Goal: Communication & Community: Answer question/provide support

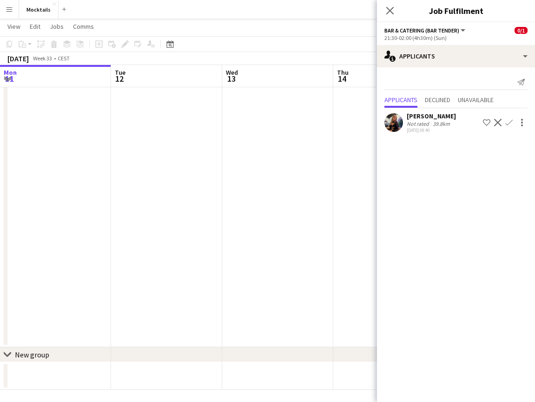
scroll to position [0, 434]
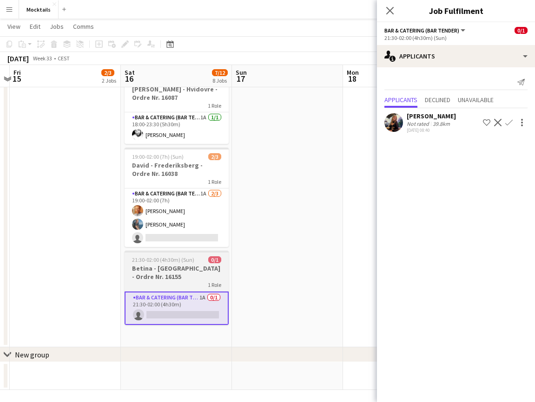
click at [164, 282] on div "1 Role" at bounding box center [177, 284] width 104 height 7
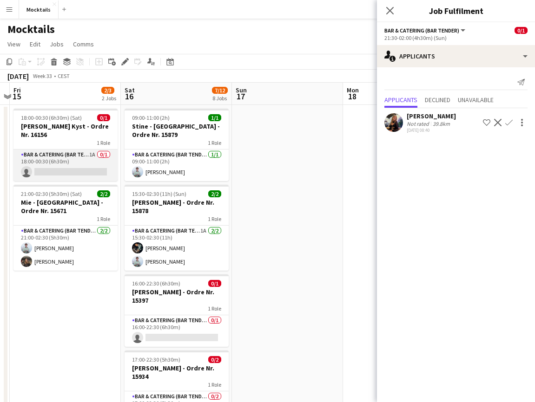
scroll to position [0, 0]
click at [75, 162] on app-card-role "Bar & Catering (Bar Tender) 1A 0/1 18:00-00:30 (6h30m) single-neutral-actions" at bounding box center [65, 166] width 104 height 32
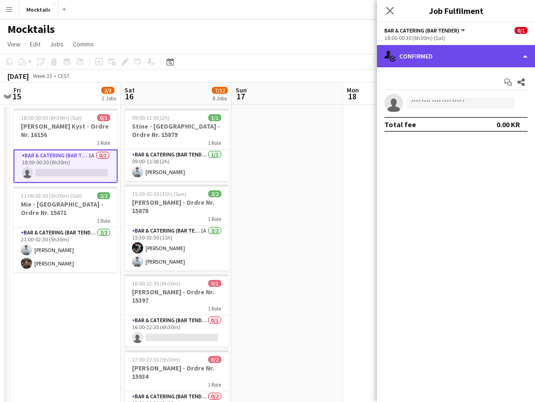
click at [430, 55] on div "single-neutral-actions-check-2 Confirmed" at bounding box center [456, 56] width 158 height 22
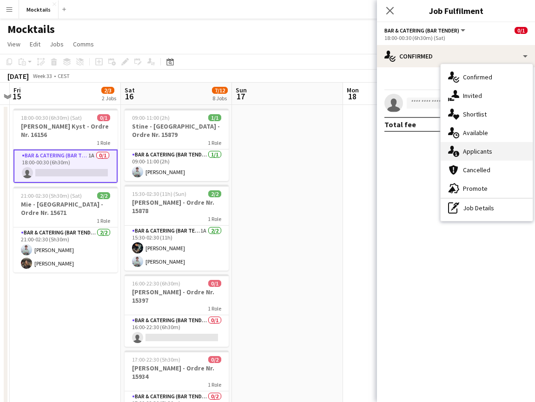
click at [473, 157] on div "single-neutral-actions-information Applicants" at bounding box center [486, 151] width 92 height 19
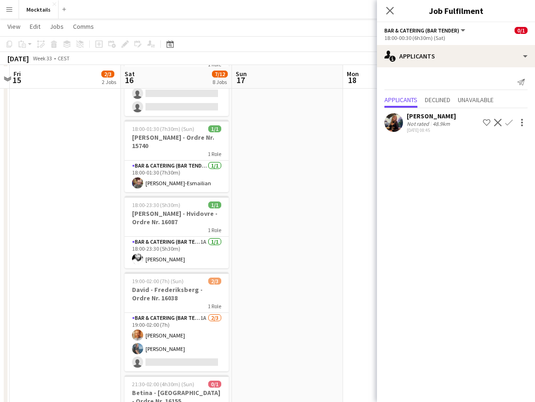
scroll to position [323, 0]
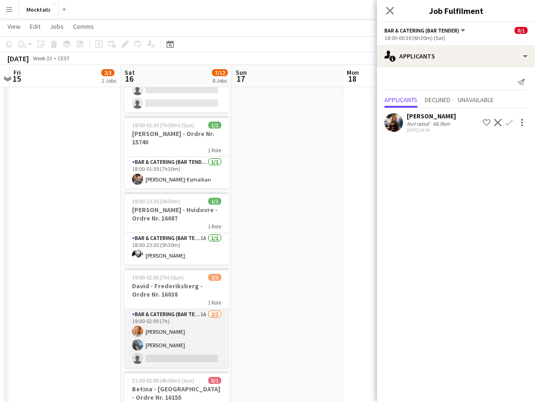
click at [190, 342] on app-card-role "Bar & Catering (Bar Tender) 1A [DATE] 19:00-02:00 (7h) [PERSON_NAME] [PERSON_NA…" at bounding box center [177, 338] width 104 height 59
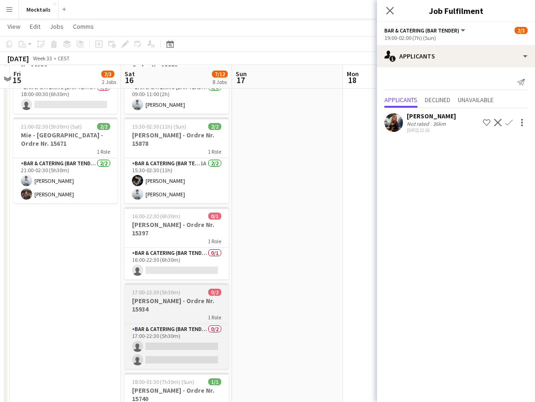
scroll to position [66, 0]
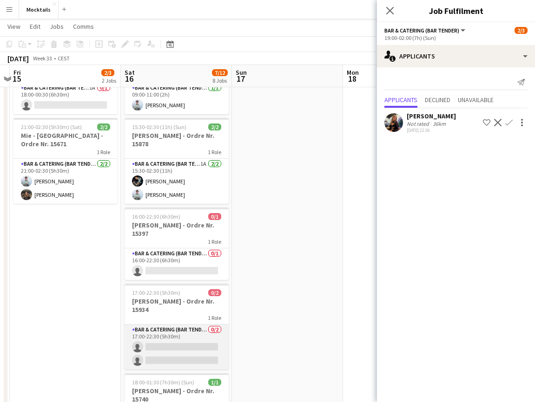
click at [197, 350] on app-card-role "Bar & Catering (Bar Tender) 0/2 17:00-22:30 (5h30m) single-neutral-actions sing…" at bounding box center [177, 347] width 104 height 45
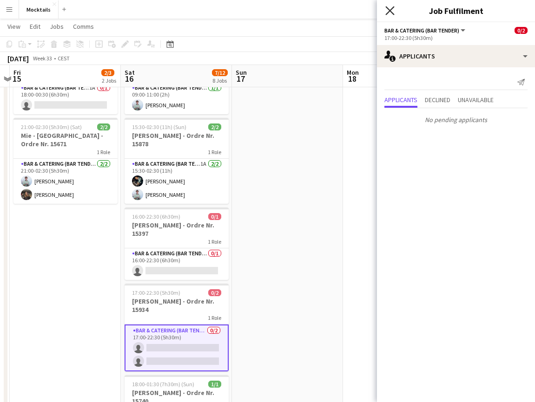
click at [391, 13] on icon "Close pop-in" at bounding box center [389, 10] width 9 height 9
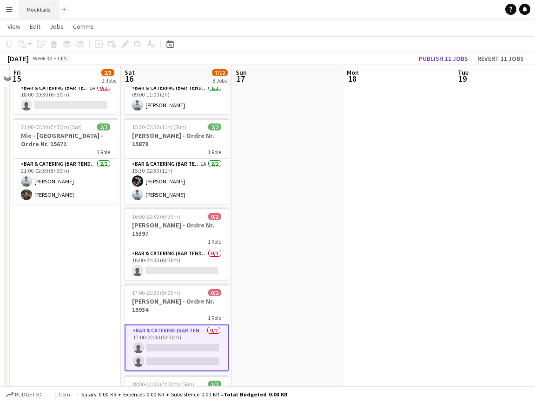
click at [35, 12] on button "Mocktails Close" at bounding box center [38, 9] width 39 height 18
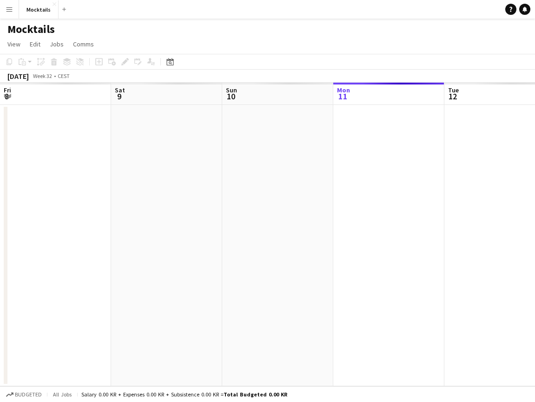
scroll to position [0, 222]
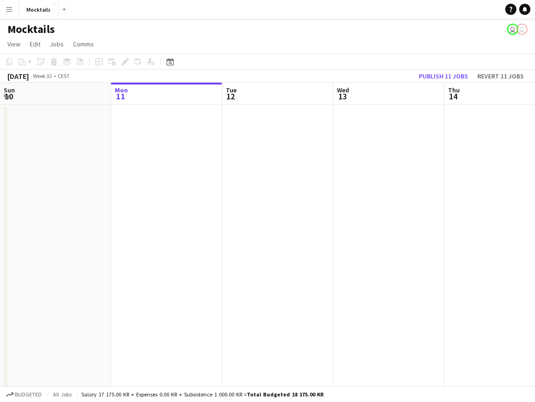
click at [16, 12] on button "Menu" at bounding box center [9, 9] width 19 height 19
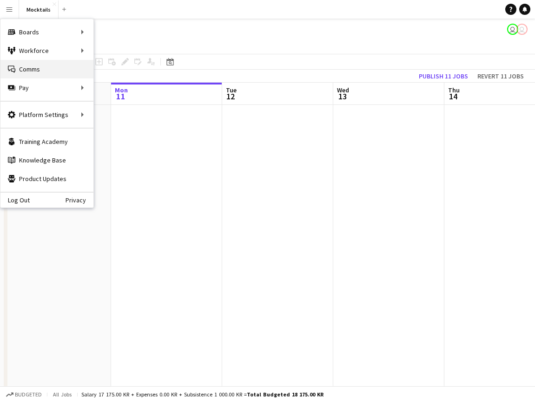
click at [39, 67] on link "Comms Comms" at bounding box center [46, 69] width 93 height 19
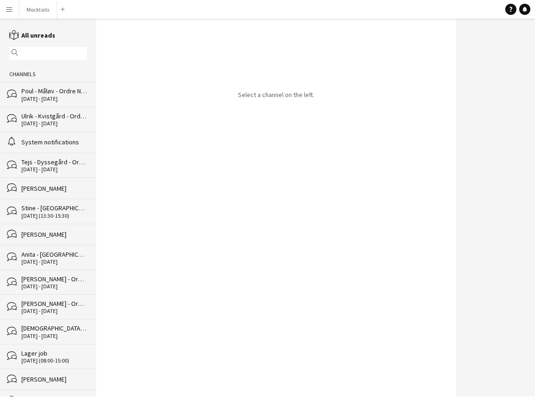
click at [34, 101] on div "[DATE] - [DATE]" at bounding box center [54, 99] width 66 height 7
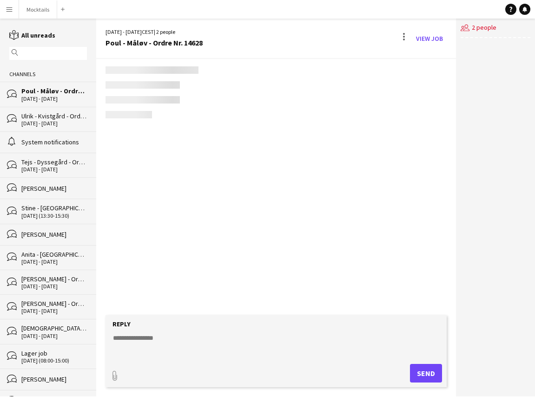
scroll to position [91, 0]
click at [38, 119] on div "Ulrik - Kvistgård - Ordre Nr. 15129" at bounding box center [54, 116] width 66 height 8
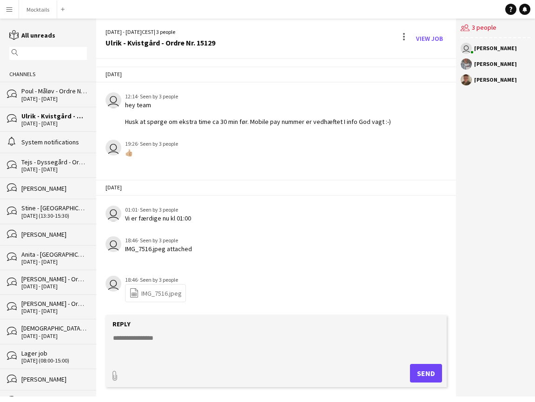
scroll to position [117, 0]
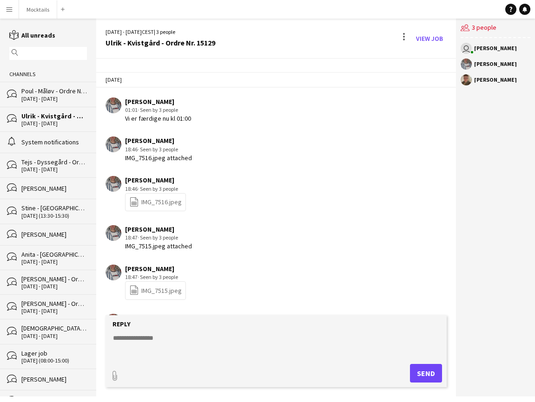
click at [42, 172] on div "bubbles Tejs - Dyssegård - Ordre Nr. 16055 [DATE] - [DATE]" at bounding box center [48, 165] width 96 height 25
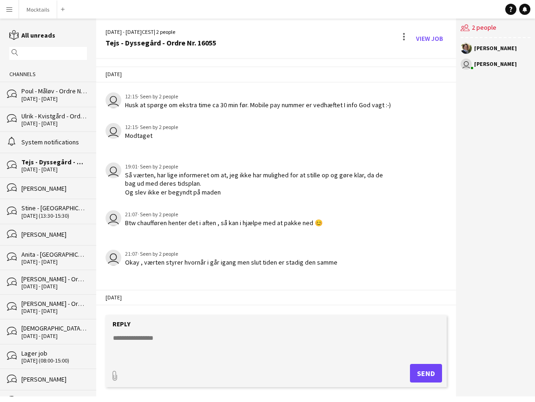
scroll to position [169, 0]
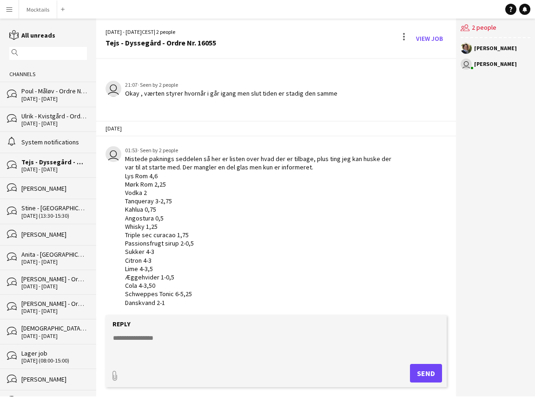
click at [43, 192] on div "bubbles [PERSON_NAME]" at bounding box center [48, 187] width 96 height 21
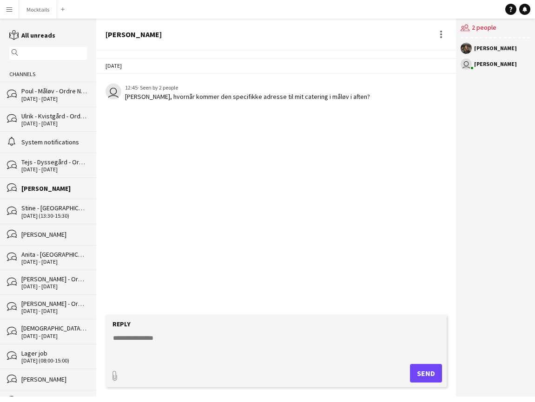
click at [43, 213] on div "[DATE] (13:30-15:30)" at bounding box center [54, 216] width 66 height 7
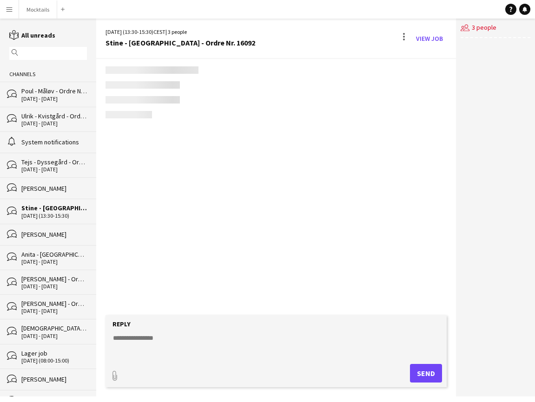
scroll to position [107, 0]
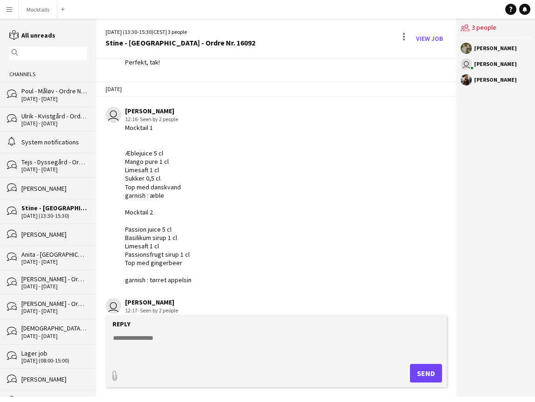
click at [44, 239] on div "bubbles [PERSON_NAME]" at bounding box center [48, 234] width 96 height 21
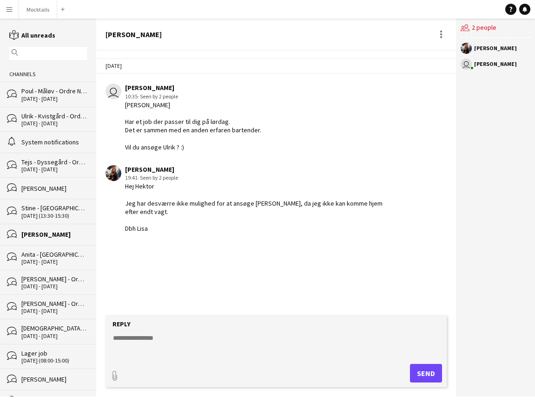
click at [50, 263] on div "bubbles Anita - København - Ordre Nr. 15806 [DATE] - [DATE]" at bounding box center [48, 257] width 96 height 25
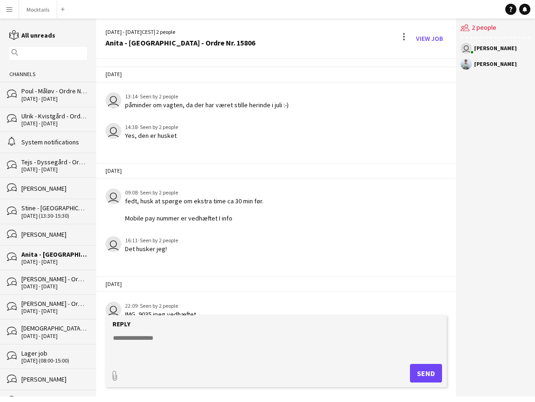
scroll to position [134, 0]
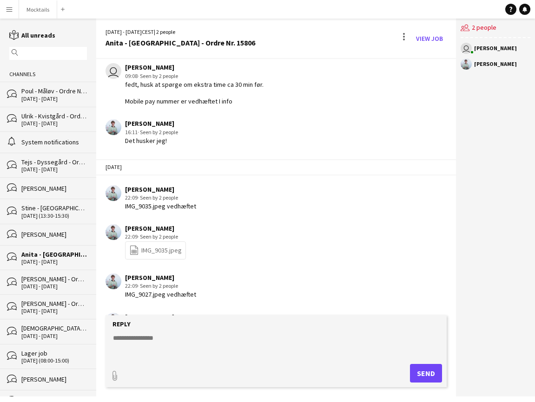
click at [52, 283] on div "[DATE] - [DATE]" at bounding box center [54, 286] width 66 height 7
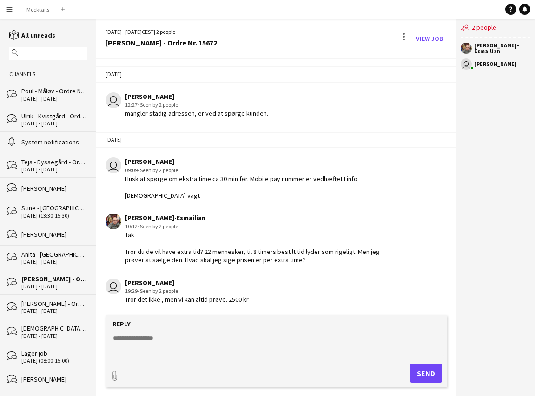
scroll to position [256, 0]
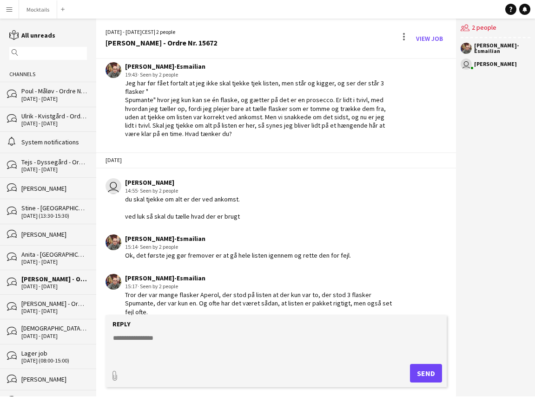
click at [53, 333] on div "[DATE] - [DATE]" at bounding box center [54, 336] width 66 height 7
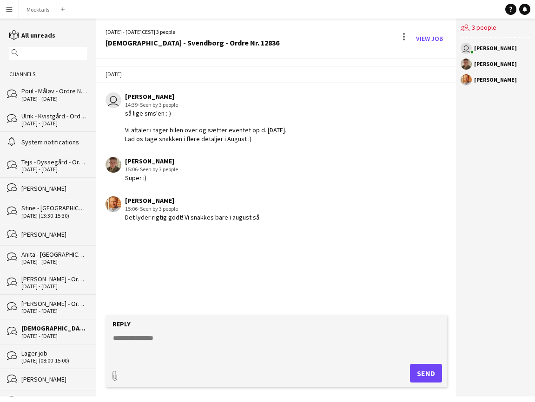
click at [172, 337] on textarea at bounding box center [278, 346] width 332 height 24
type textarea "**********"
click at [437, 368] on button "Send" at bounding box center [426, 373] width 32 height 19
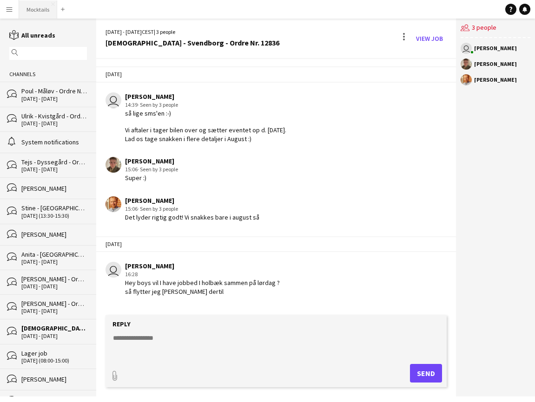
click at [38, 9] on button "Mocktails Close" at bounding box center [38, 9] width 38 height 18
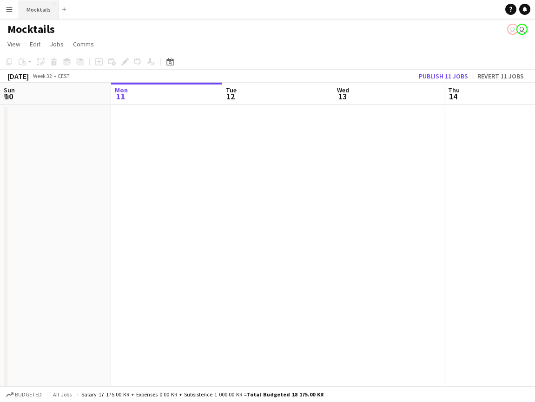
click at [40, 14] on button "Mocktails Close" at bounding box center [38, 9] width 39 height 18
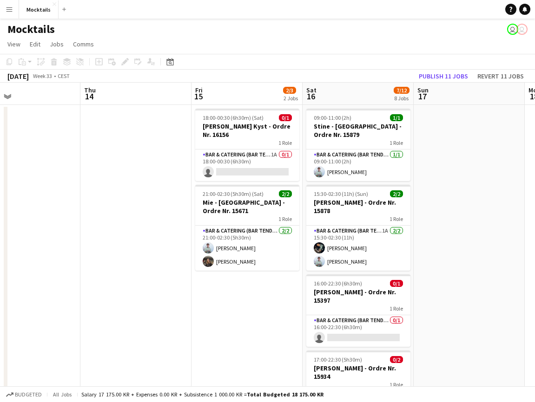
scroll to position [0, 367]
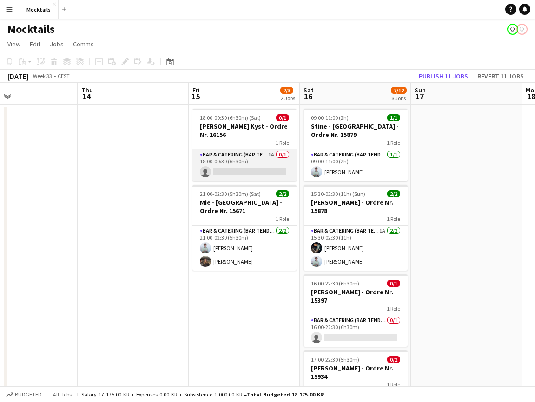
click at [263, 174] on app-card-role "Bar & Catering (Bar Tender) 1A 0/1 18:00-00:30 (6h30m) single-neutral-actions" at bounding box center [244, 166] width 104 height 32
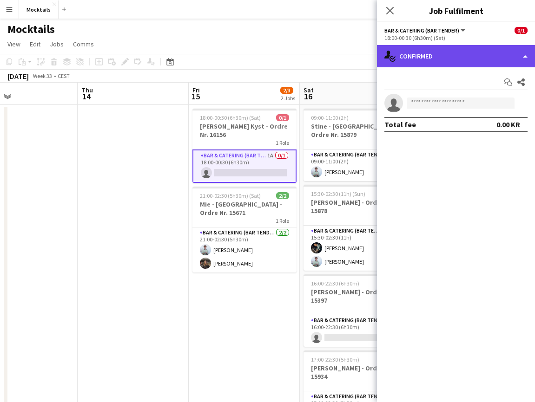
click at [429, 61] on div "single-neutral-actions-check-2 Confirmed" at bounding box center [456, 56] width 158 height 22
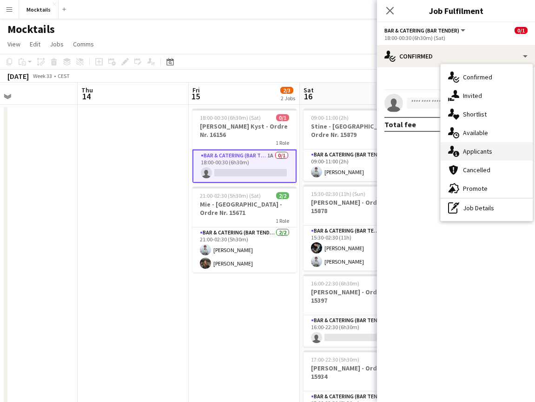
click at [477, 149] on div "single-neutral-actions-information Applicants" at bounding box center [486, 151] width 92 height 19
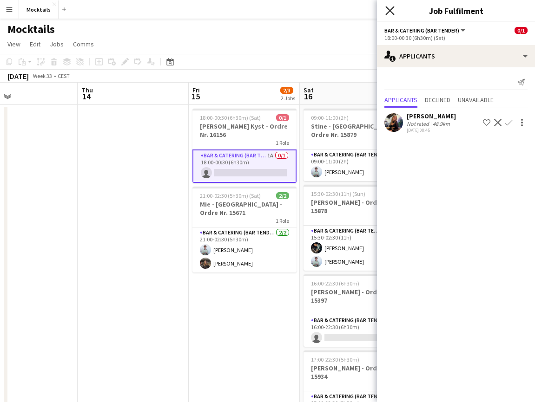
click at [386, 14] on icon at bounding box center [389, 10] width 9 height 9
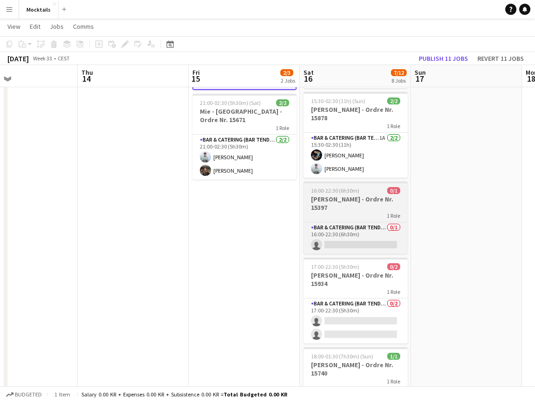
scroll to position [0, 366]
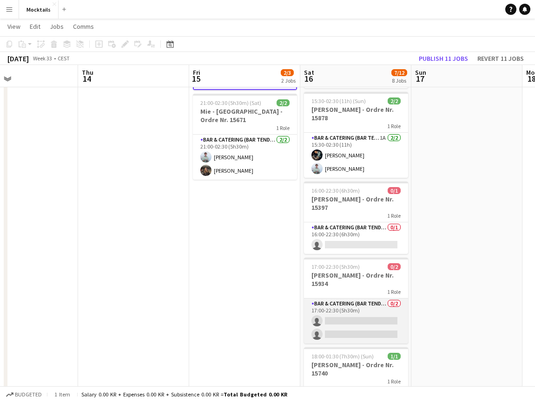
click at [354, 316] on app-card-role "Bar & Catering (Bar Tender) 0/2 17:00-22:30 (5h30m) single-neutral-actions sing…" at bounding box center [356, 321] width 104 height 45
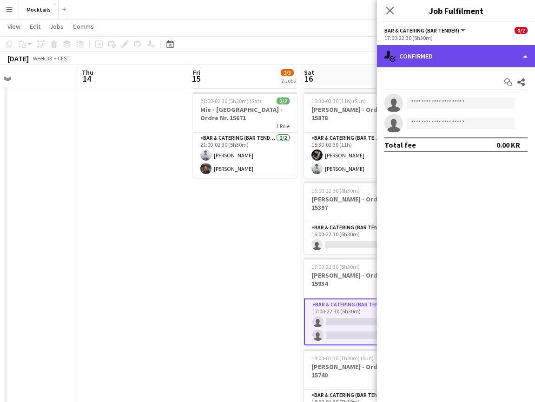
click at [430, 61] on div "single-neutral-actions-check-2 Confirmed" at bounding box center [456, 56] width 158 height 22
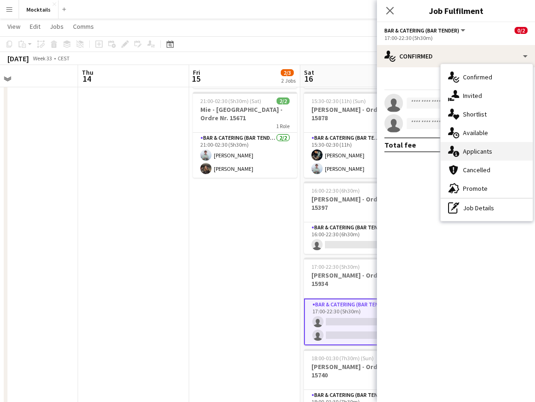
click at [466, 155] on div "single-neutral-actions-information Applicants" at bounding box center [486, 151] width 92 height 19
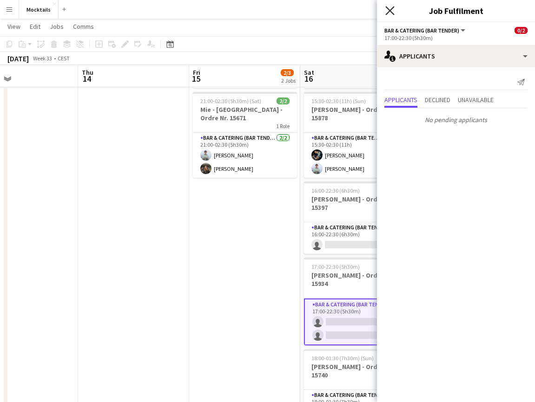
click at [393, 9] on icon "Close pop-in" at bounding box center [389, 10] width 9 height 9
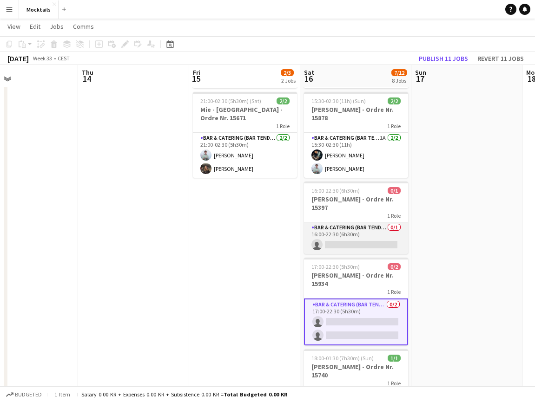
click at [364, 232] on app-card-role "Bar & Catering (Bar Tender) 0/1 16:00-22:30 (6h30m) single-neutral-actions" at bounding box center [356, 239] width 104 height 32
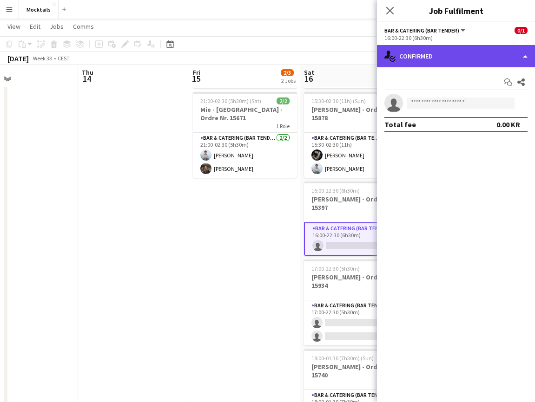
click at [446, 60] on div "single-neutral-actions-check-2 Confirmed" at bounding box center [456, 56] width 158 height 22
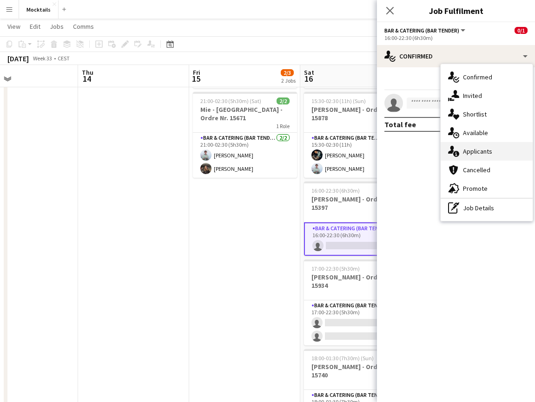
click at [479, 155] on div "single-neutral-actions-information Applicants" at bounding box center [486, 151] width 92 height 19
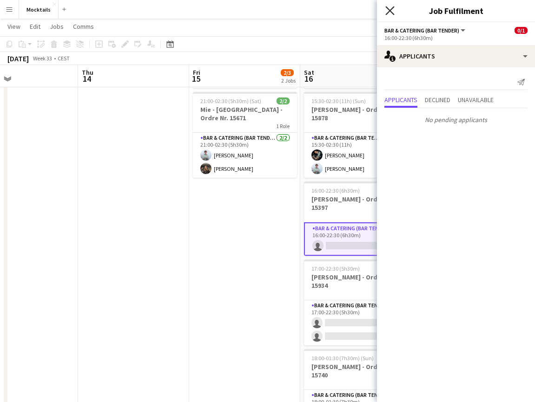
click at [392, 13] on icon at bounding box center [389, 10] width 9 height 9
